Goal: Task Accomplishment & Management: Manage account settings

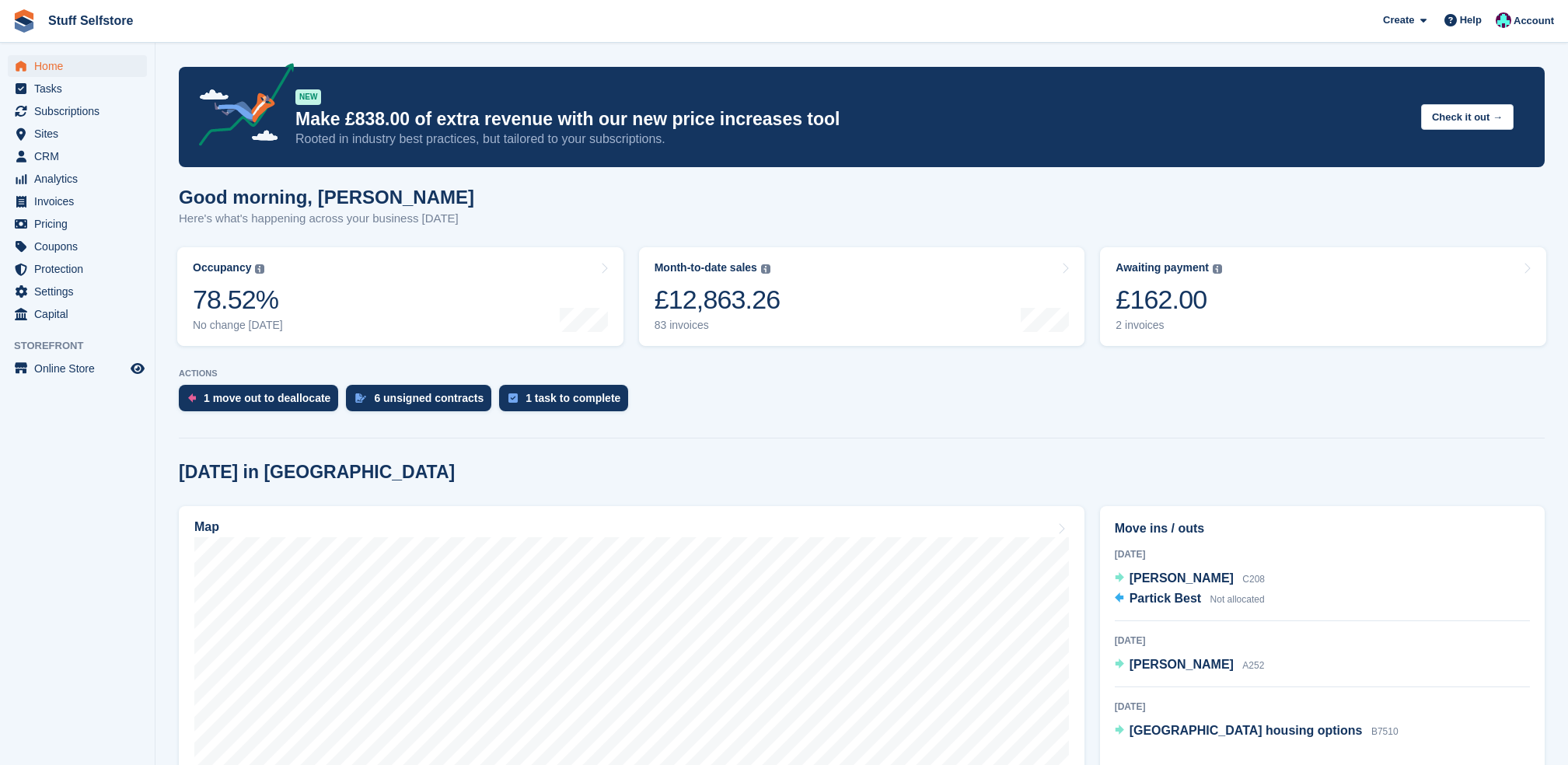
scroll to position [829, 0]
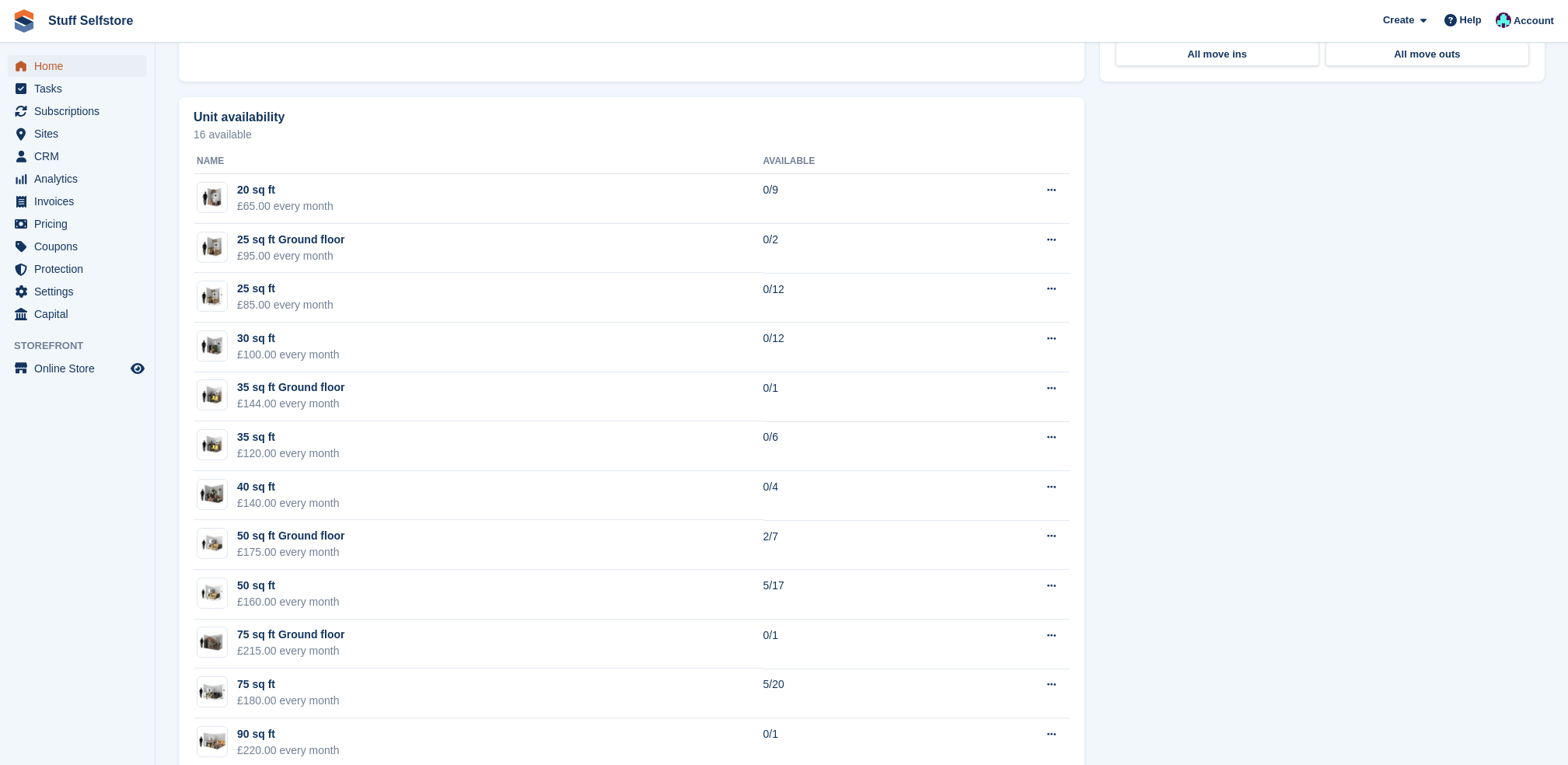
click at [48, 68] on span "Home" at bounding box center [81, 66] width 94 height 21
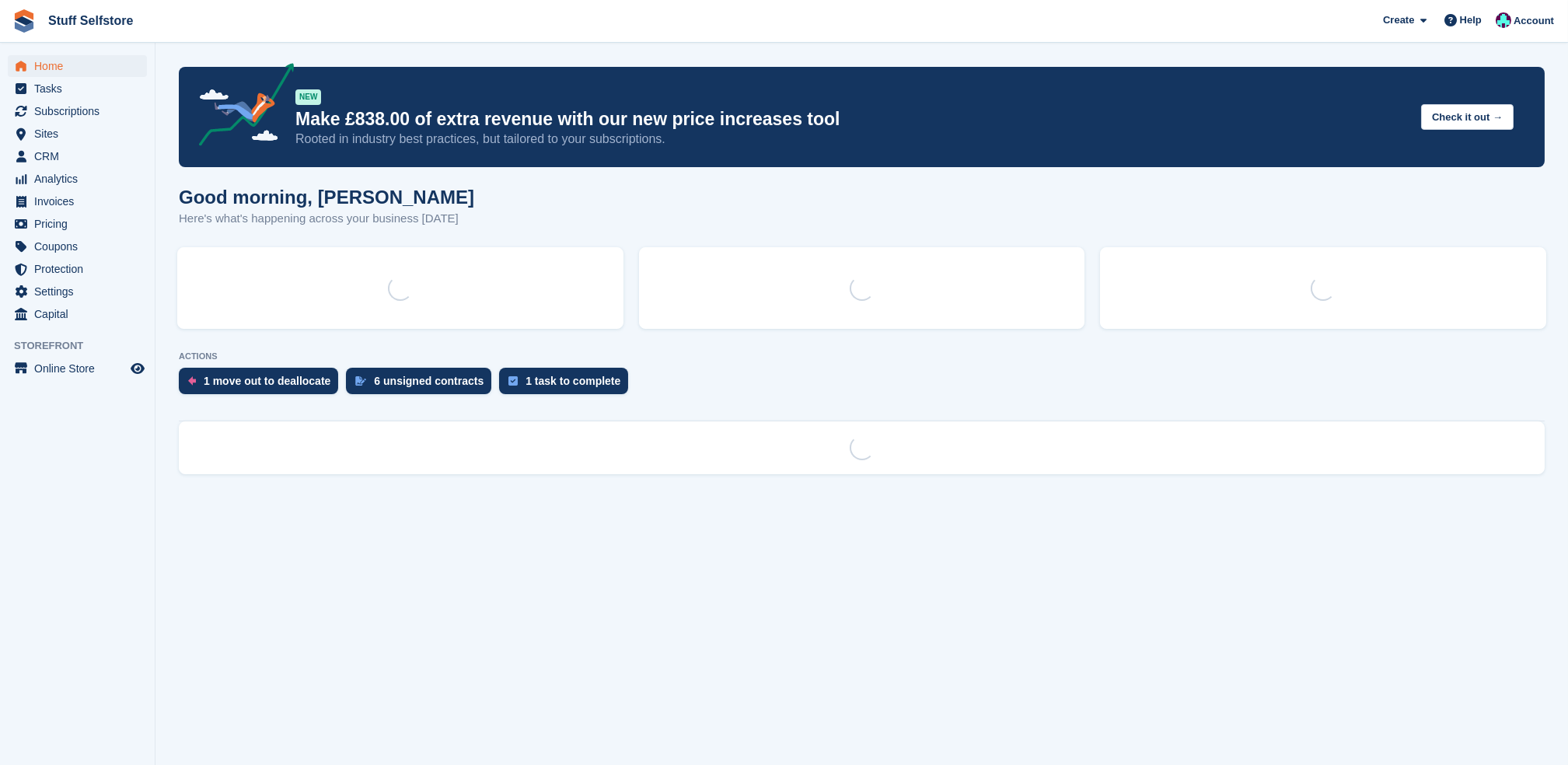
scroll to position [0, 0]
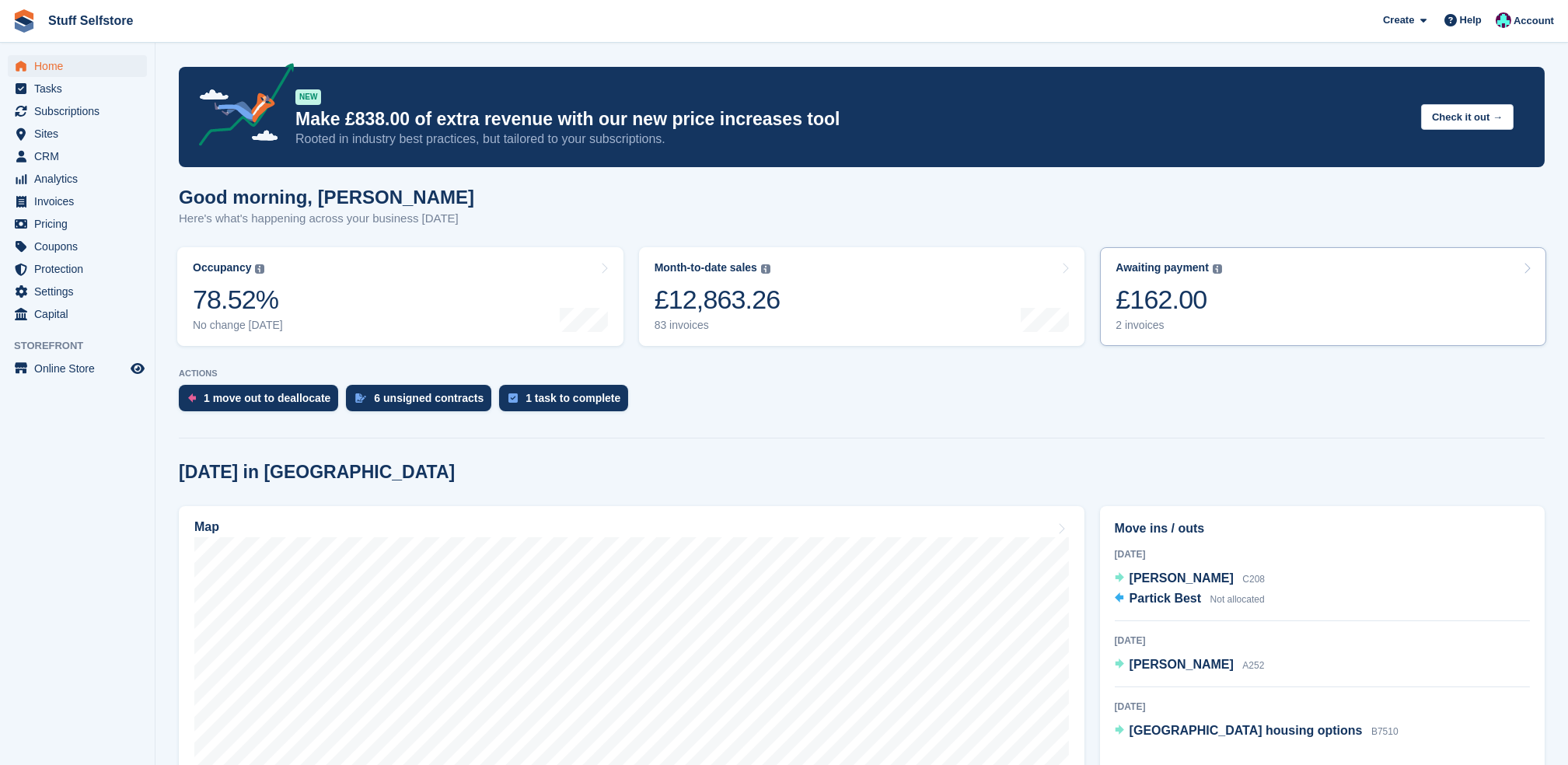
click at [1164, 315] on div "£162.00" at bounding box center [1168, 300] width 106 height 32
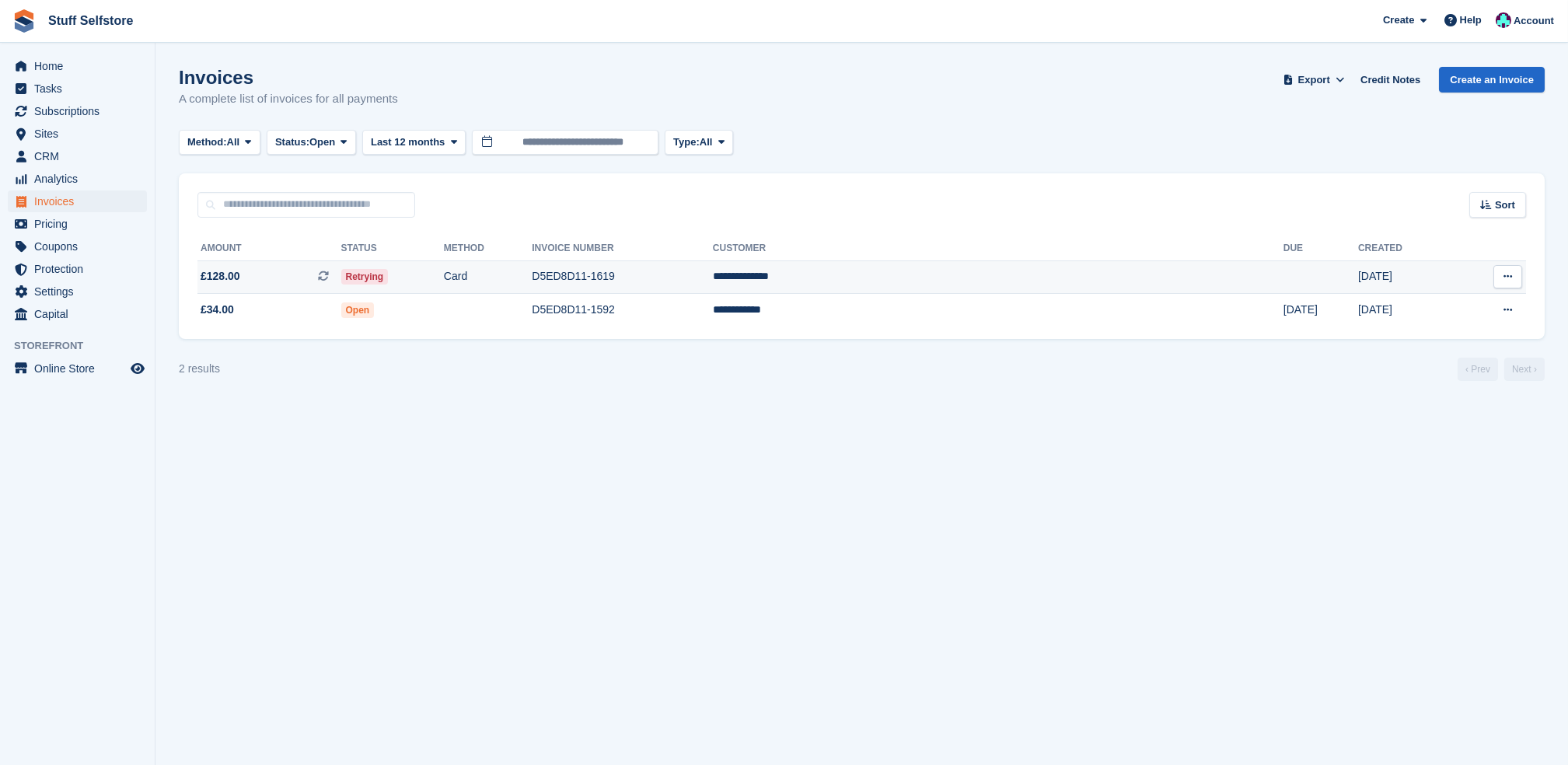
click at [317, 273] on span "£128.00 This is a recurring subscription invoice." at bounding box center [269, 276] width 144 height 17
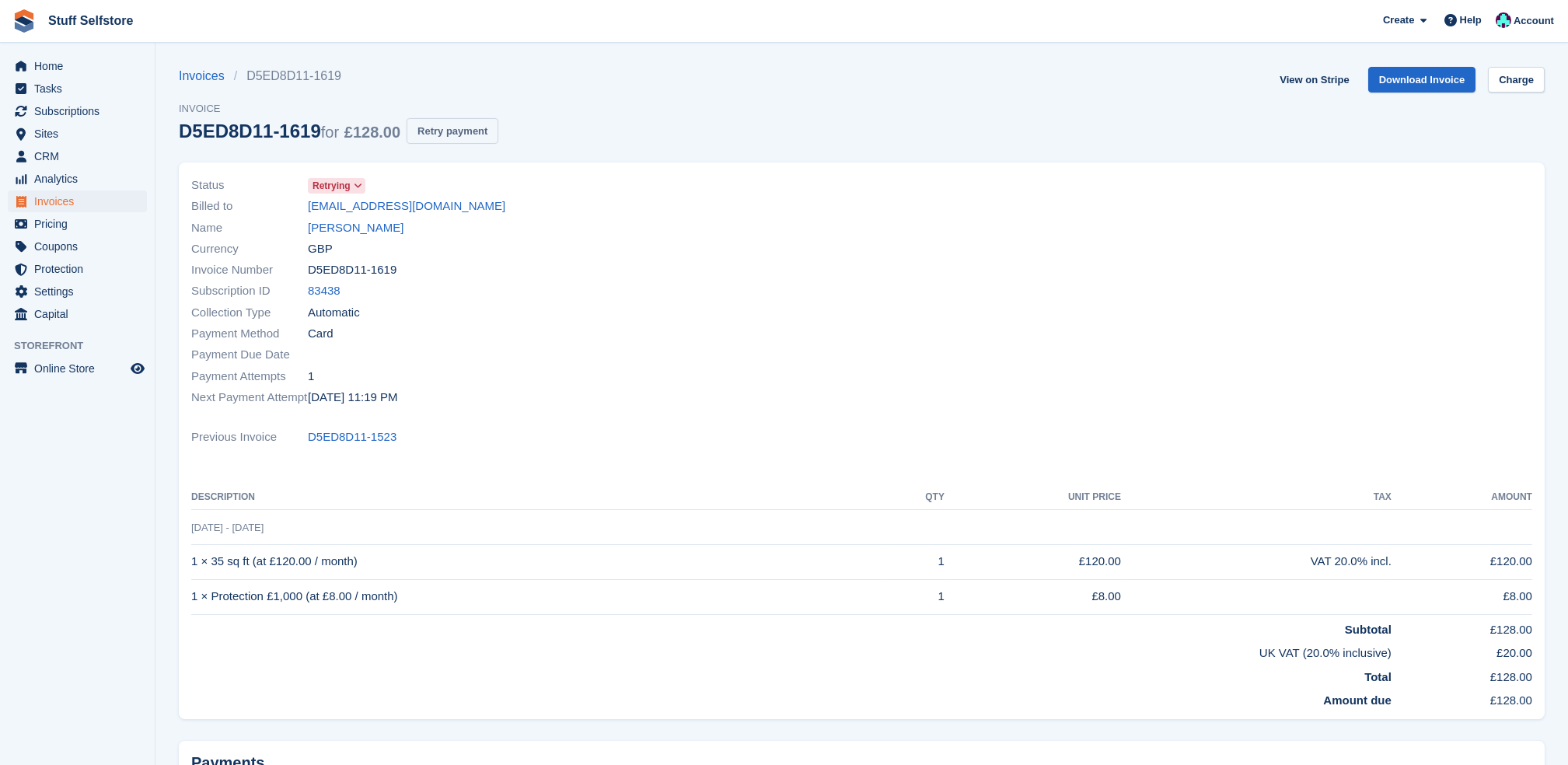
click at [467, 134] on button "Retry payment" at bounding box center [452, 131] width 92 height 25
click at [69, 64] on span "Home" at bounding box center [81, 66] width 94 height 21
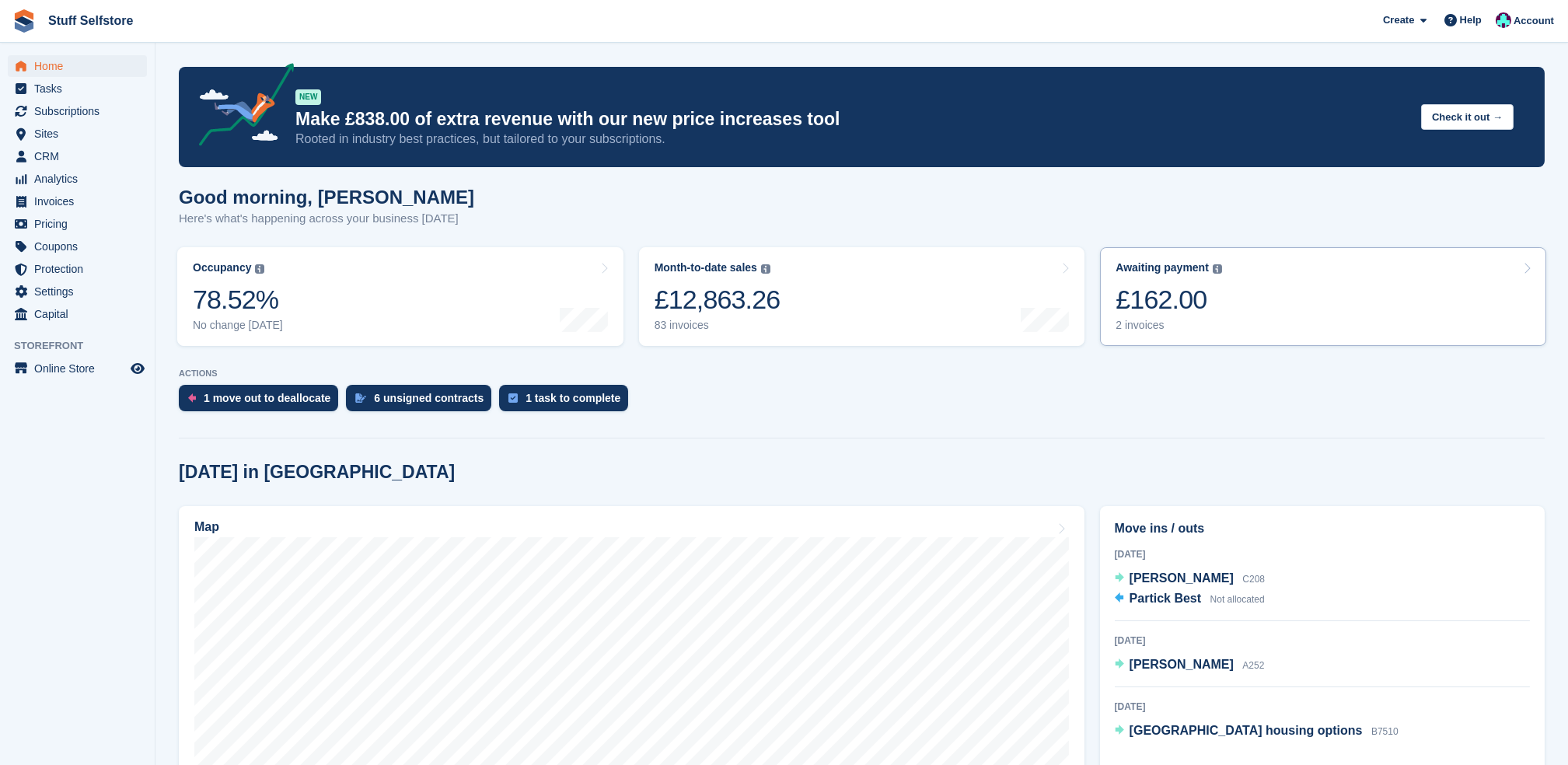
click at [1158, 298] on div "£162.00" at bounding box center [1168, 300] width 106 height 32
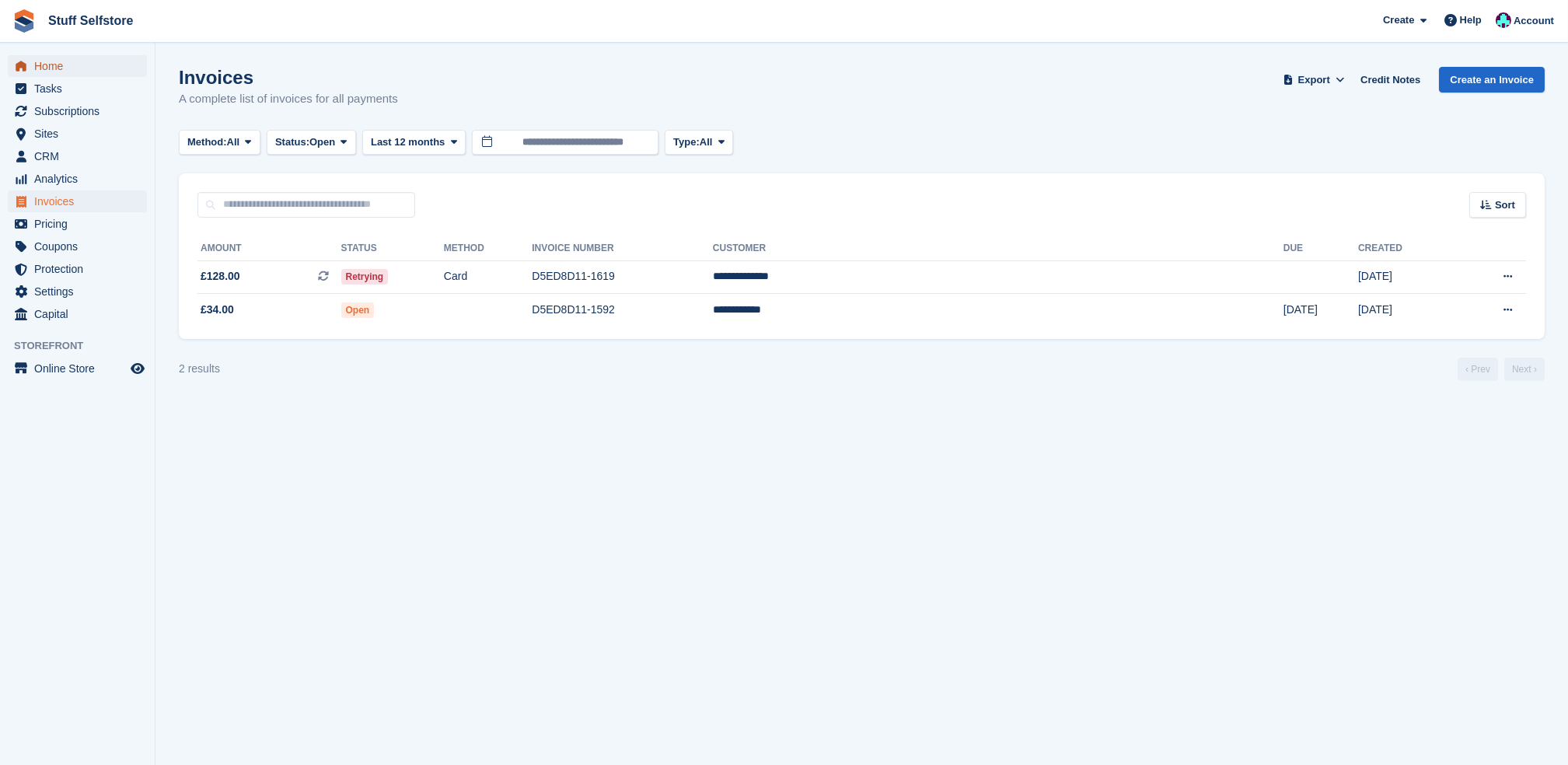
click at [56, 63] on span "Home" at bounding box center [81, 66] width 94 height 21
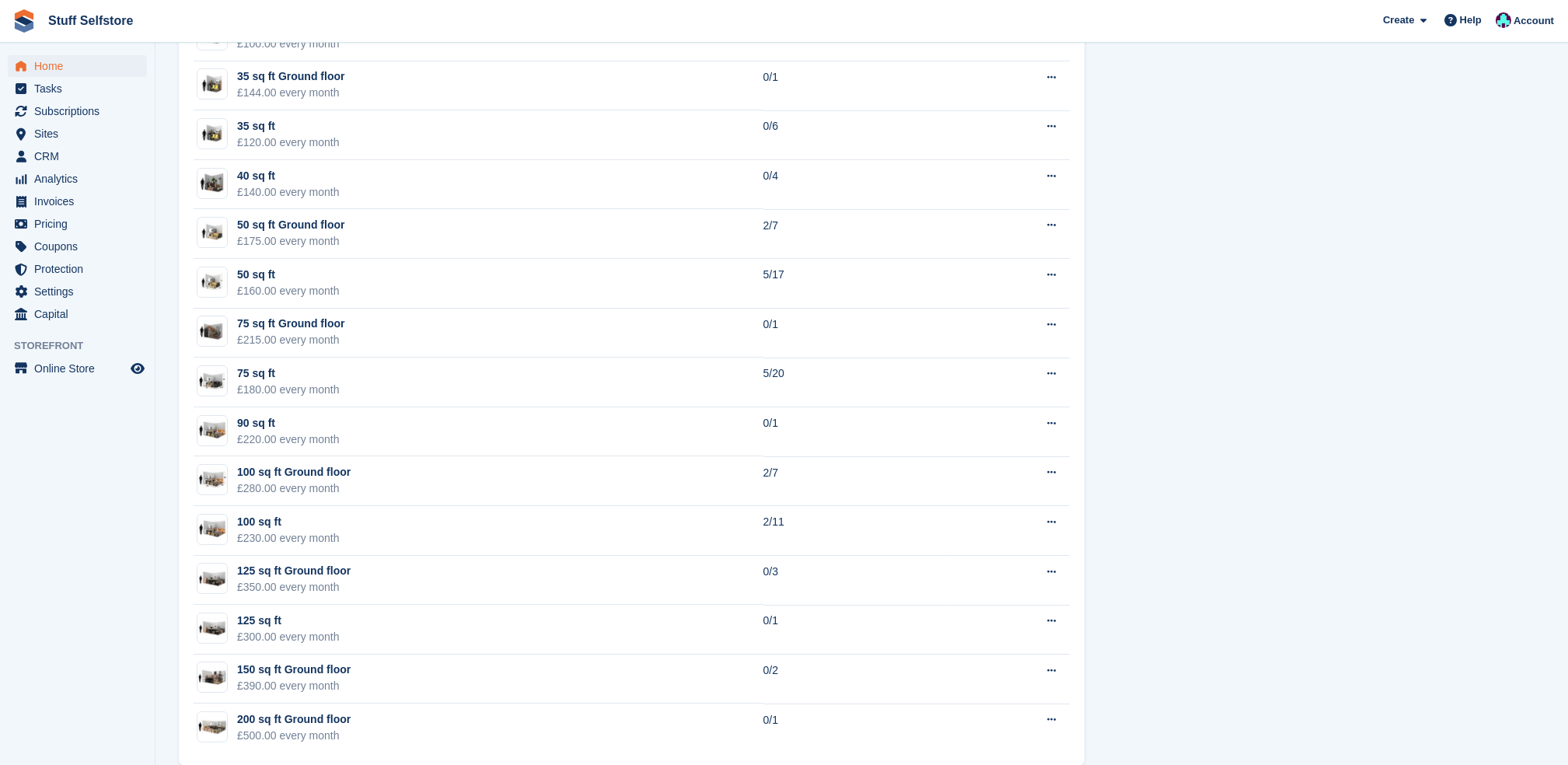
scroll to position [1164, 0]
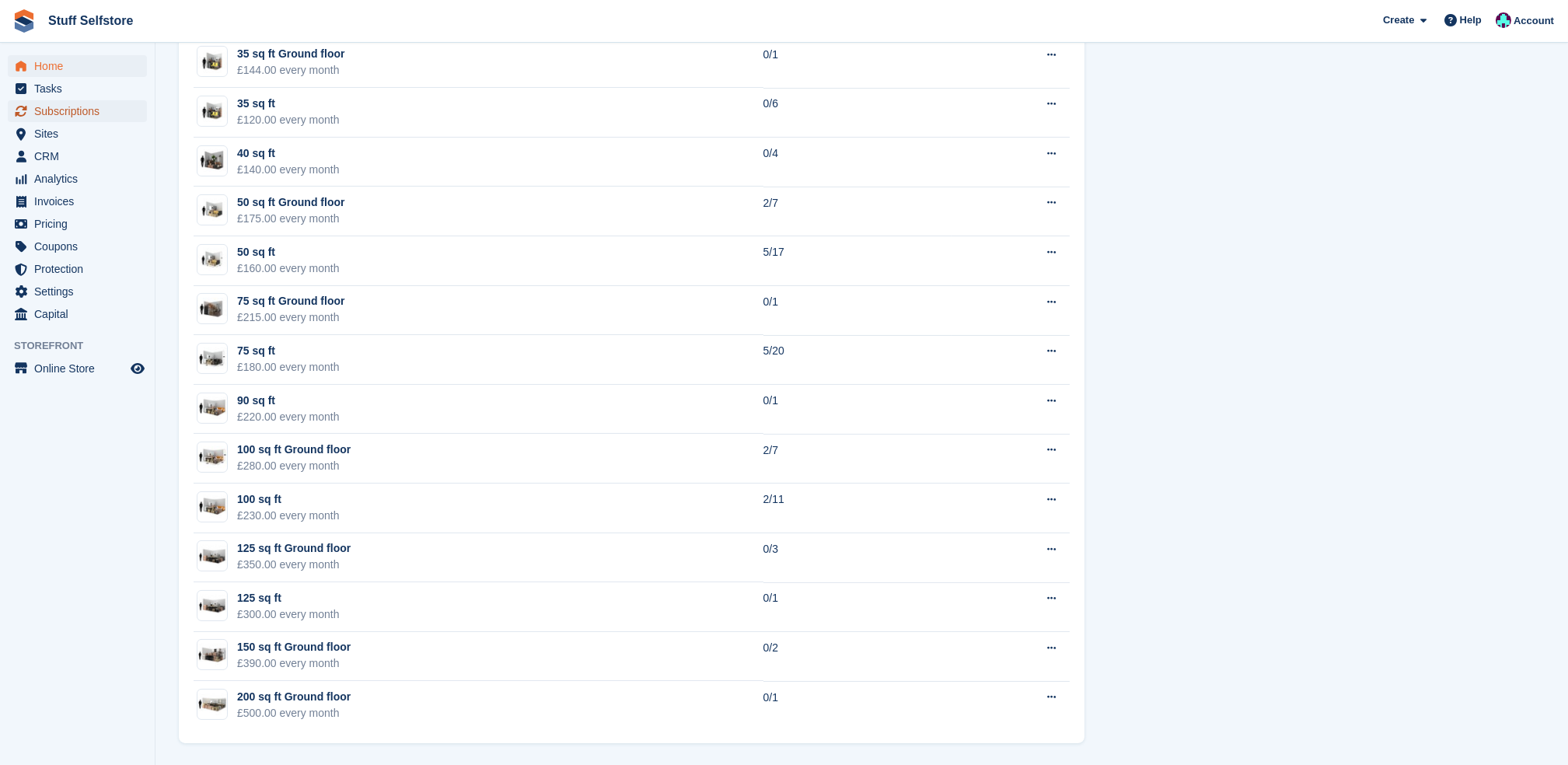
click at [69, 106] on span "Subscriptions" at bounding box center [81, 111] width 94 height 21
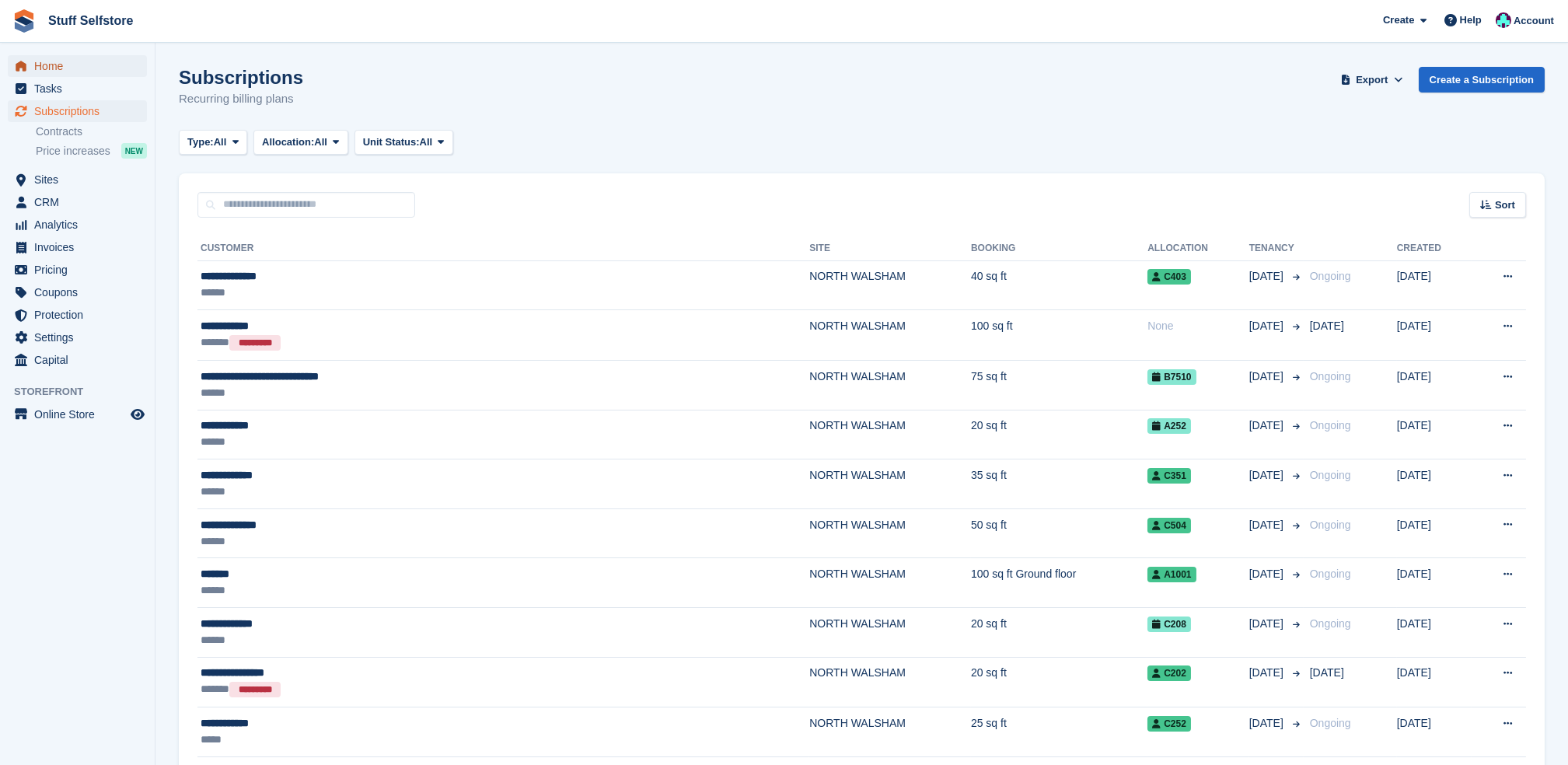
click at [52, 57] on span "Home" at bounding box center [81, 66] width 94 height 21
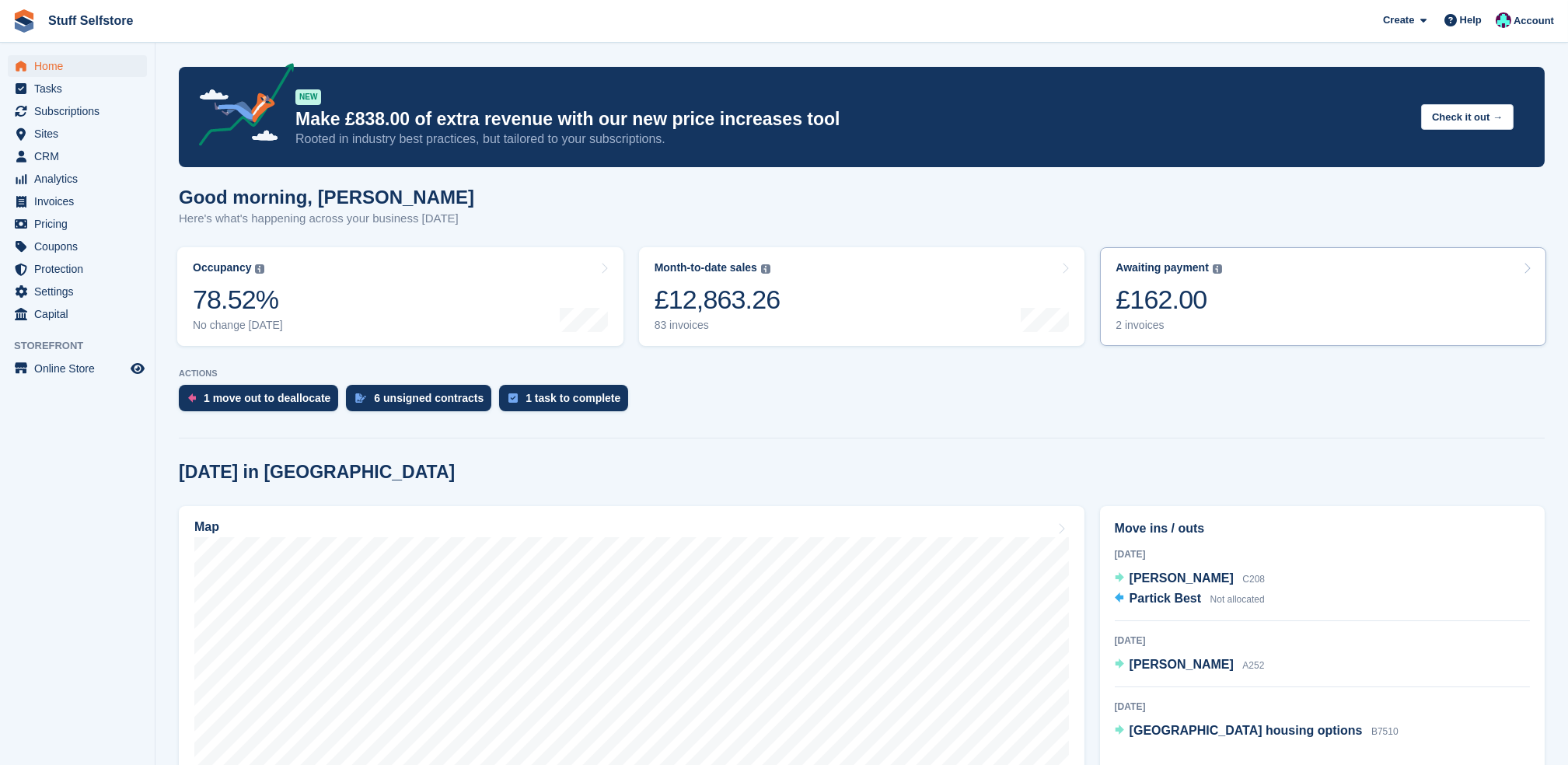
click at [1221, 299] on link "Awaiting payment The total outstanding balance on all open invoices. £162.00 2 …" at bounding box center [1323, 296] width 446 height 99
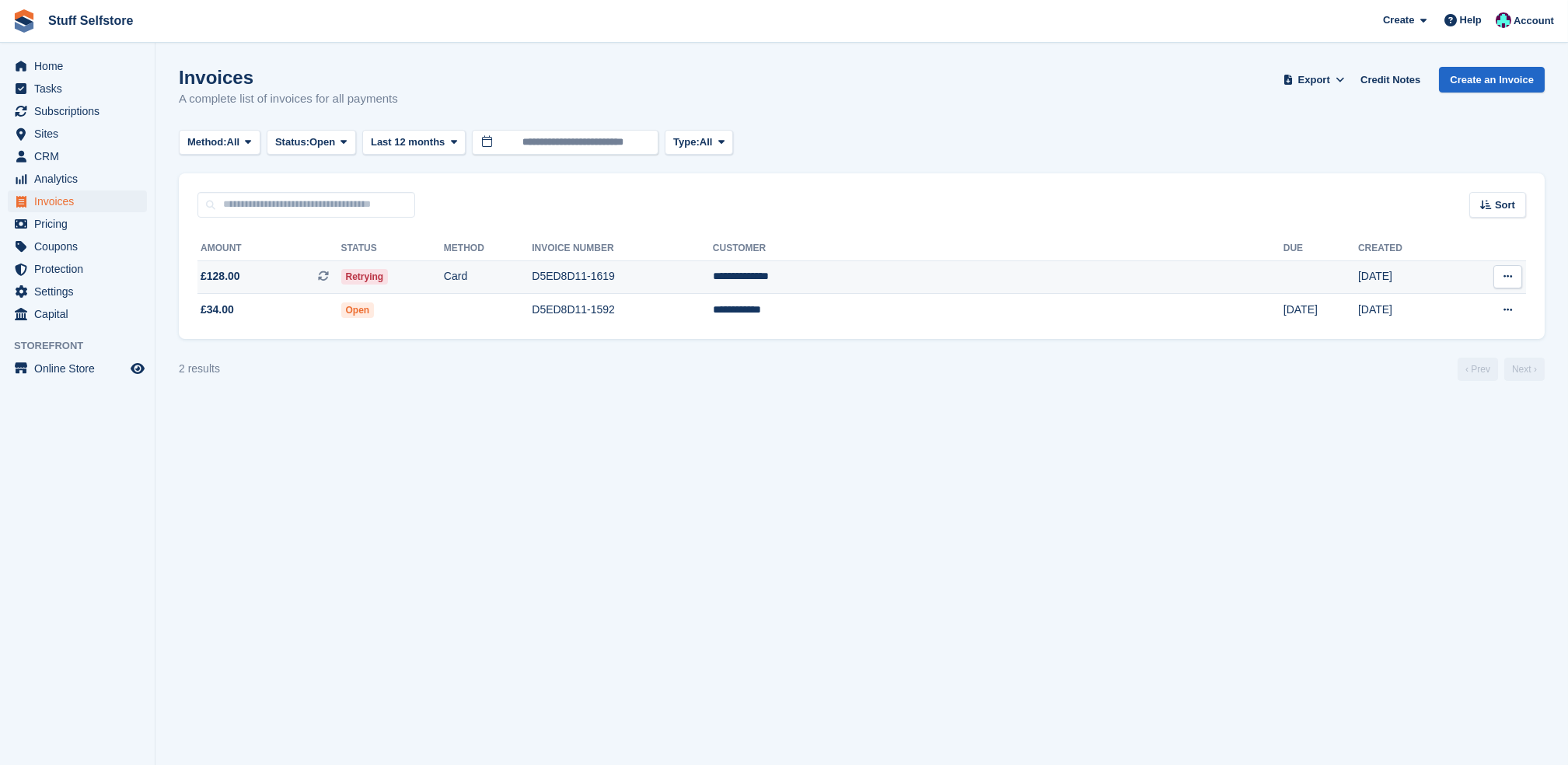
click at [713, 280] on td "D5ED8D11-1619" at bounding box center [621, 277] width 181 height 33
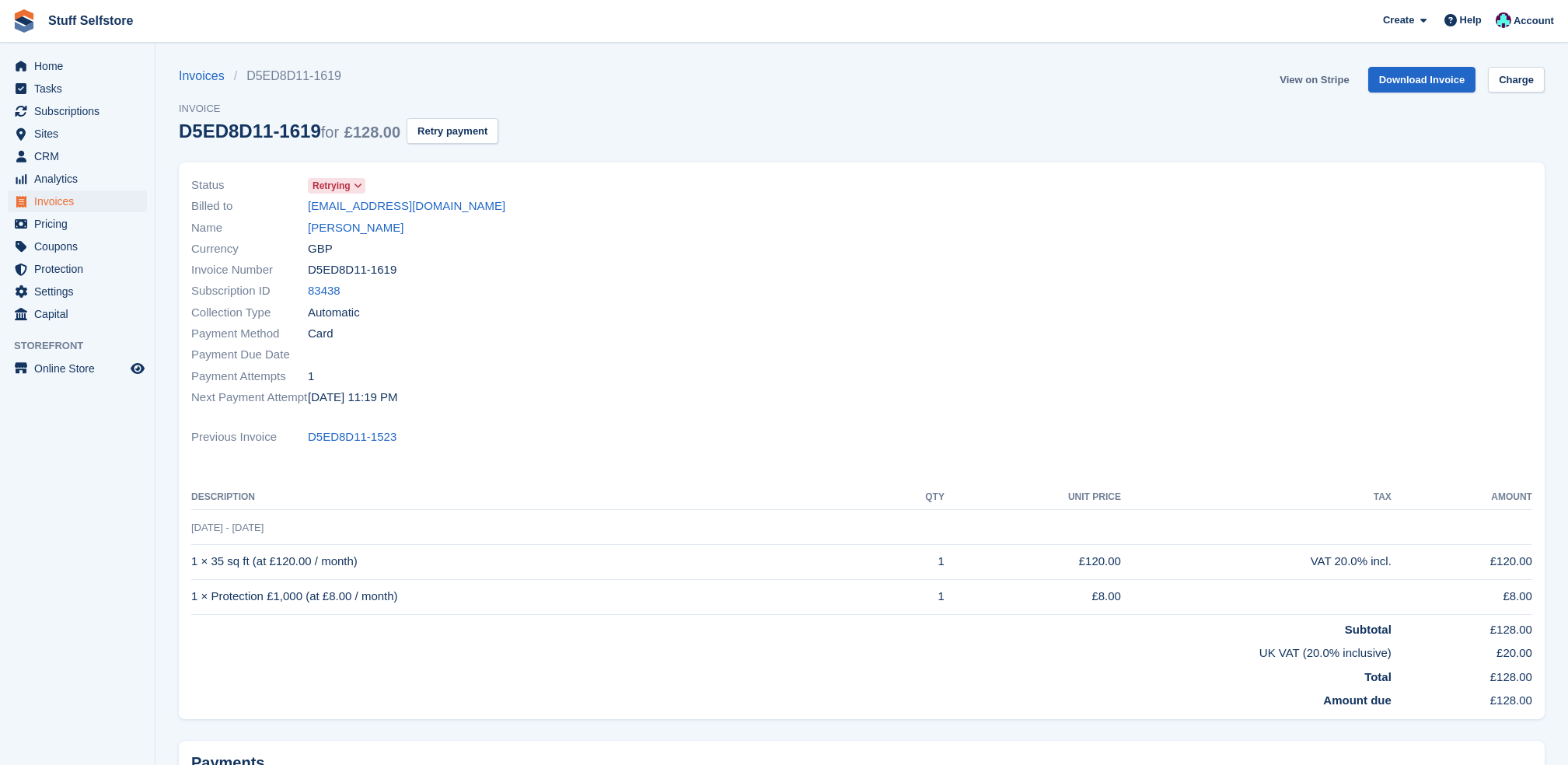
click at [1332, 71] on link "View on Stripe" at bounding box center [1315, 79] width 82 height 25
click at [363, 224] on link "Danny cowburgh" at bounding box center [356, 228] width 96 height 18
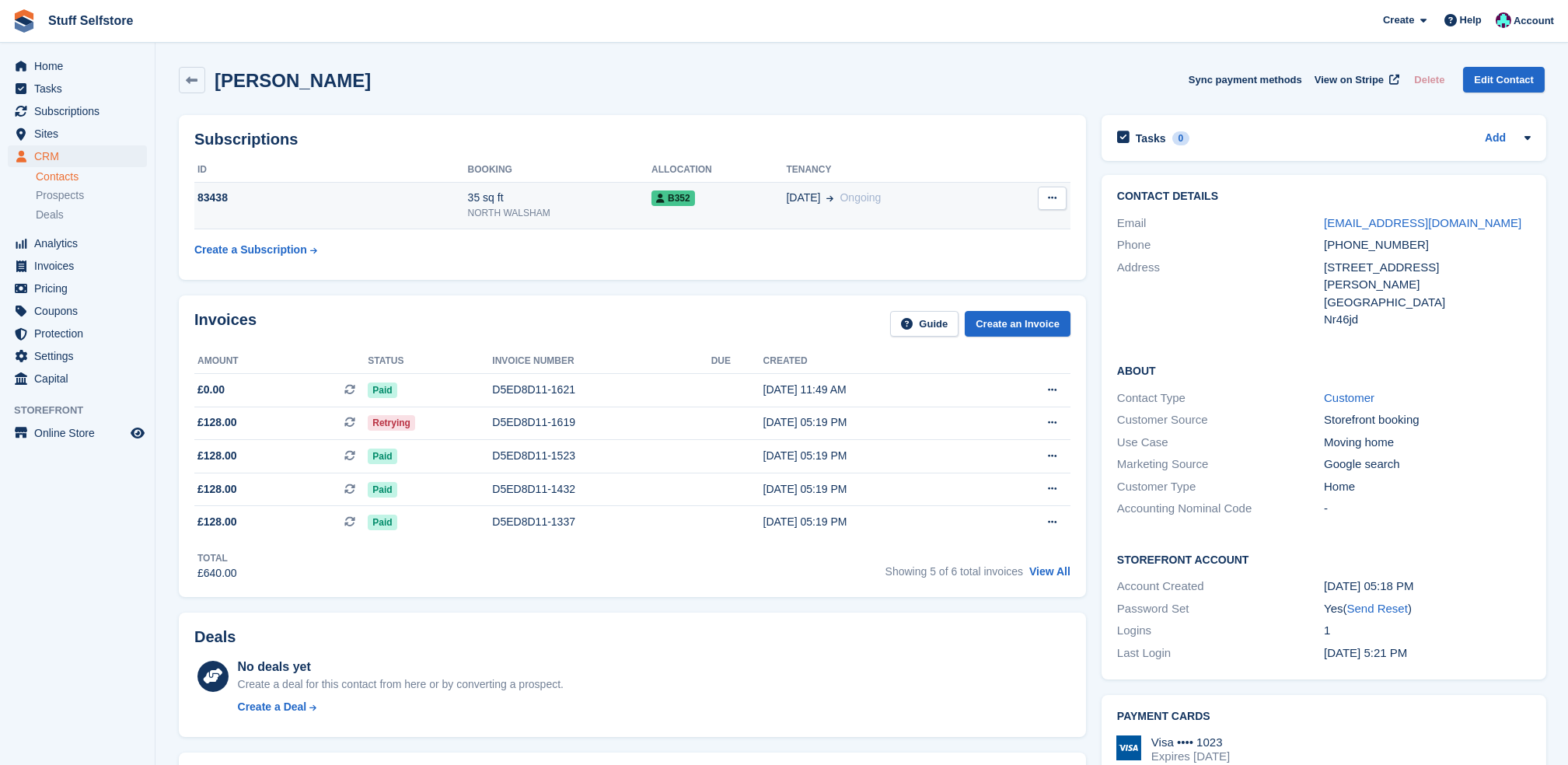
click at [1055, 200] on button at bounding box center [1052, 198] width 28 height 23
click at [1024, 101] on div "Danny cowburgh Sync payment methods View on Stripe Delete Edit Contact" at bounding box center [862, 82] width 1381 height 48
click at [44, 64] on span "Home" at bounding box center [81, 66] width 94 height 21
